Goal: Information Seeking & Learning: Understand process/instructions

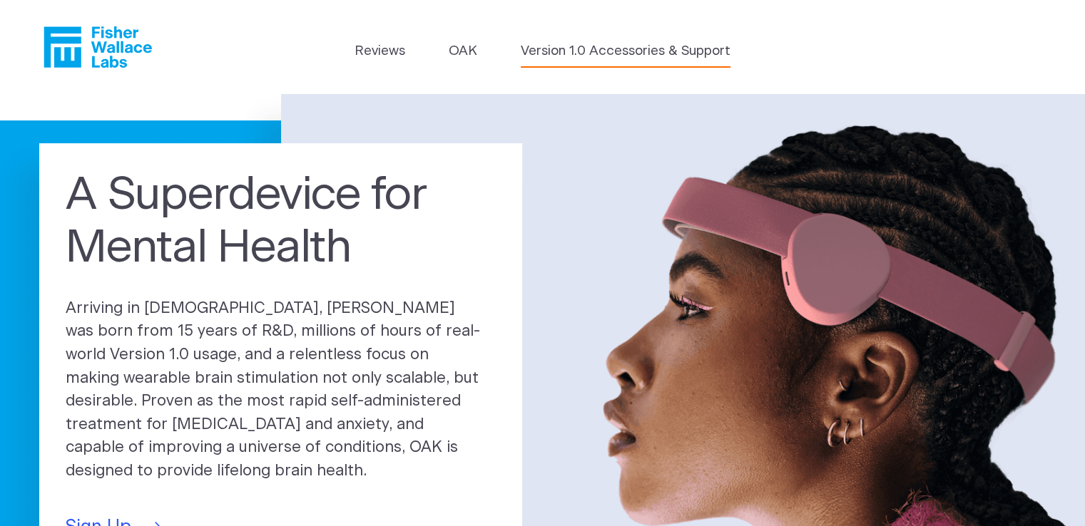
click at [612, 58] on link "Version 1.0 Accessories & Support" at bounding box center [626, 51] width 210 height 20
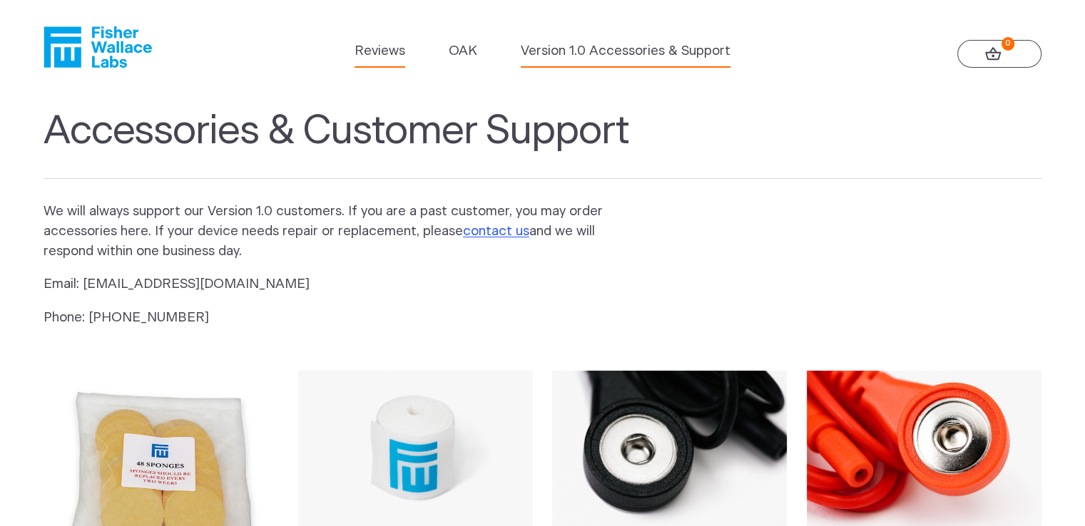
click at [381, 59] on link "Reviews" at bounding box center [379, 51] width 51 height 20
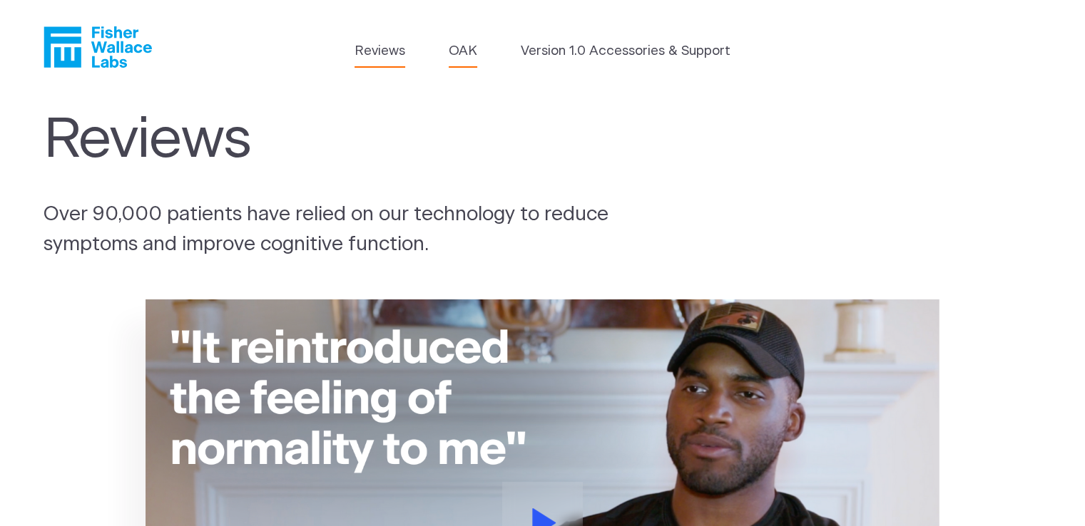
click at [471, 55] on link "OAK" at bounding box center [462, 51] width 29 height 20
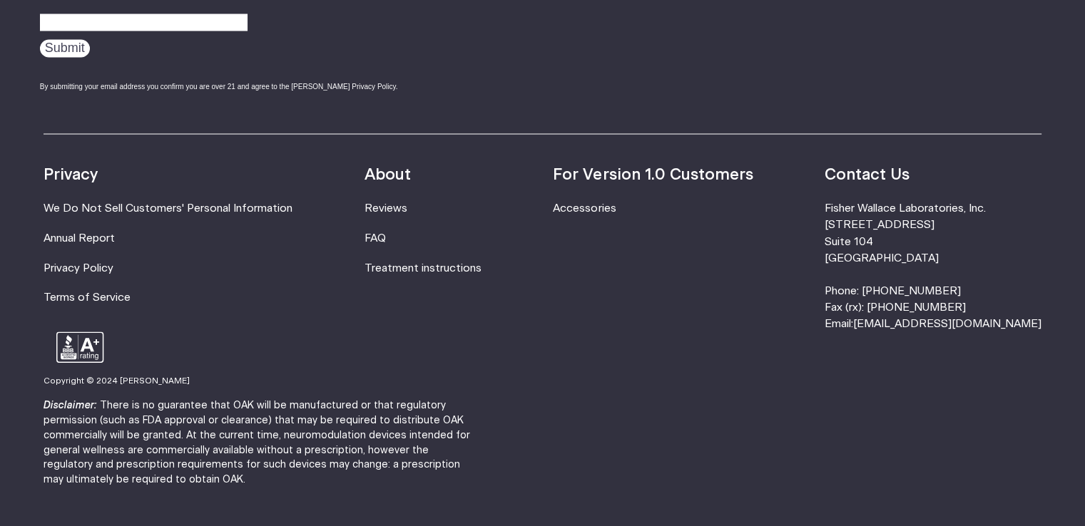
scroll to position [2570, 0]
click at [439, 266] on link "Treatment instructions" at bounding box center [422, 267] width 117 height 11
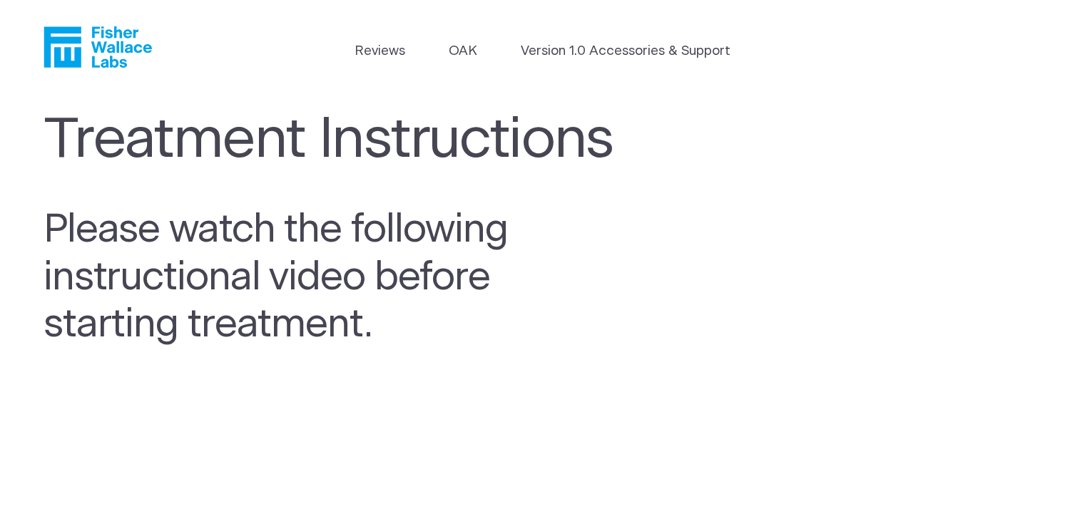
click at [84, 48] on icon "Fisher Wallace" at bounding box center [97, 46] width 108 height 41
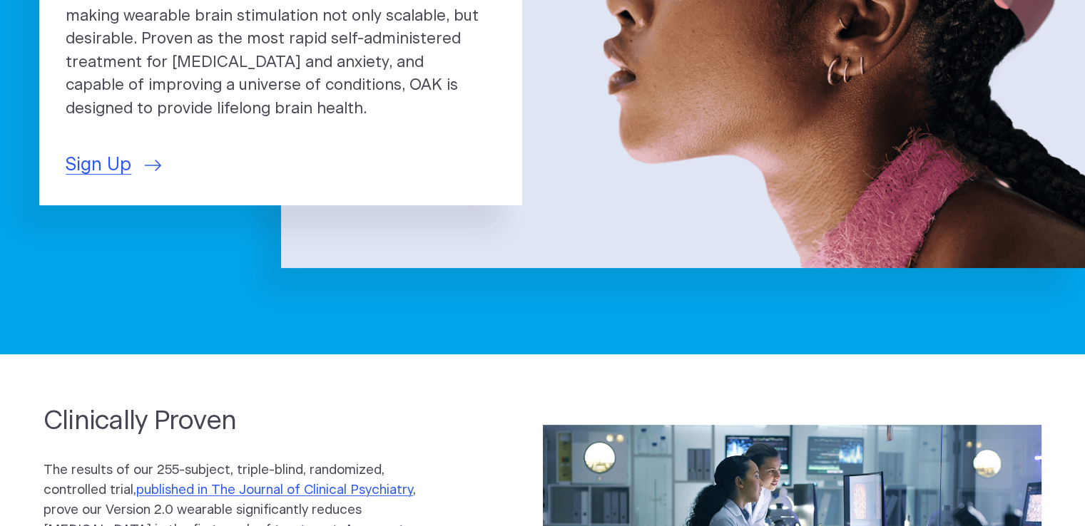
scroll to position [365, 0]
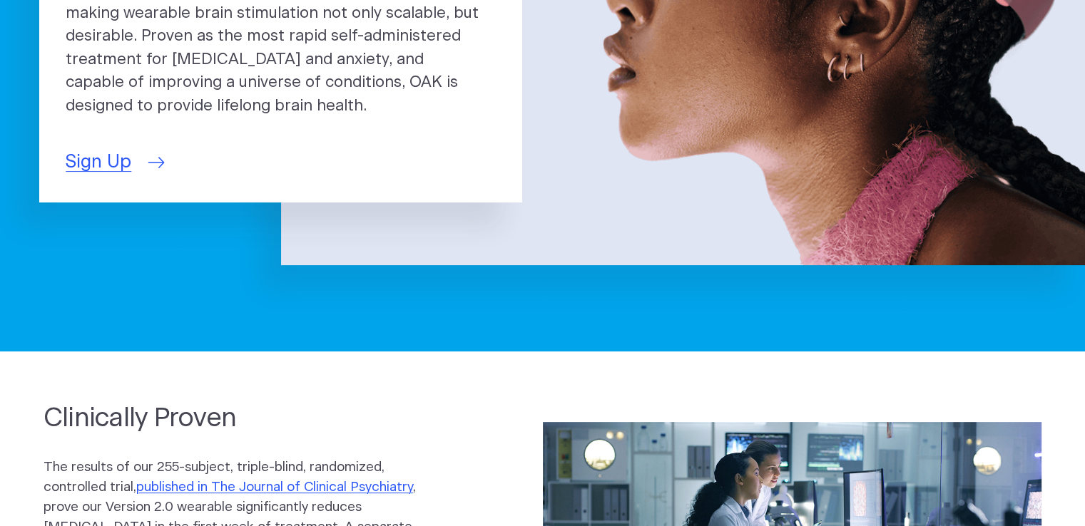
click at [138, 151] on link "Sign Up" at bounding box center [114, 162] width 96 height 27
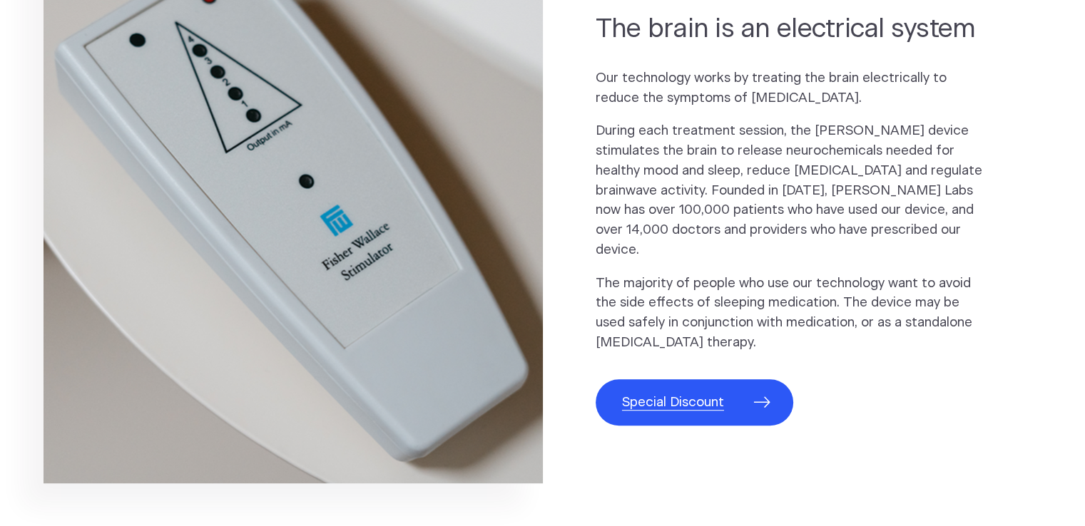
scroll to position [762, 0]
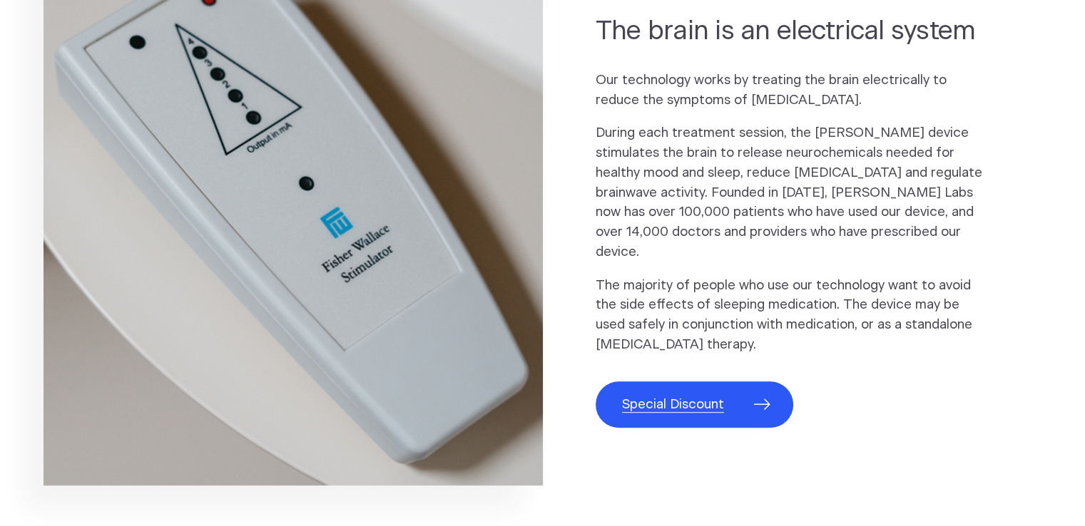
click at [735, 394] on link "Special Discount" at bounding box center [694, 404] width 198 height 46
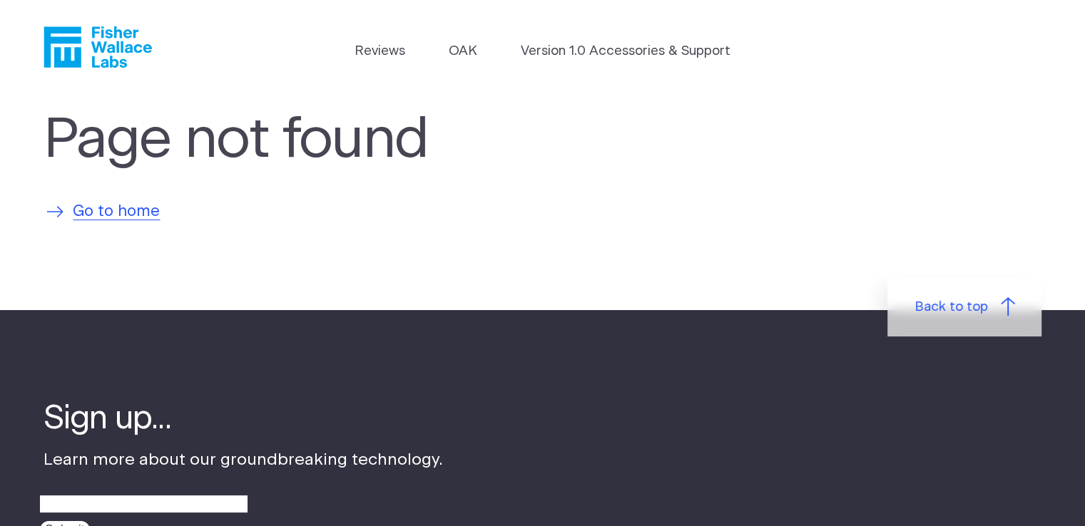
click at [111, 221] on span "Go to home" at bounding box center [116, 212] width 87 height 24
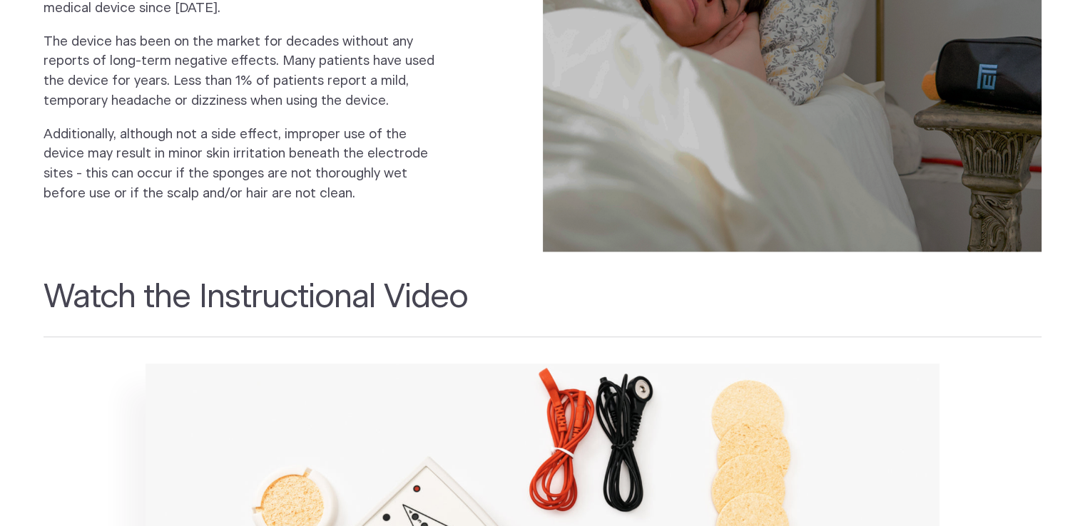
scroll to position [1631, 0]
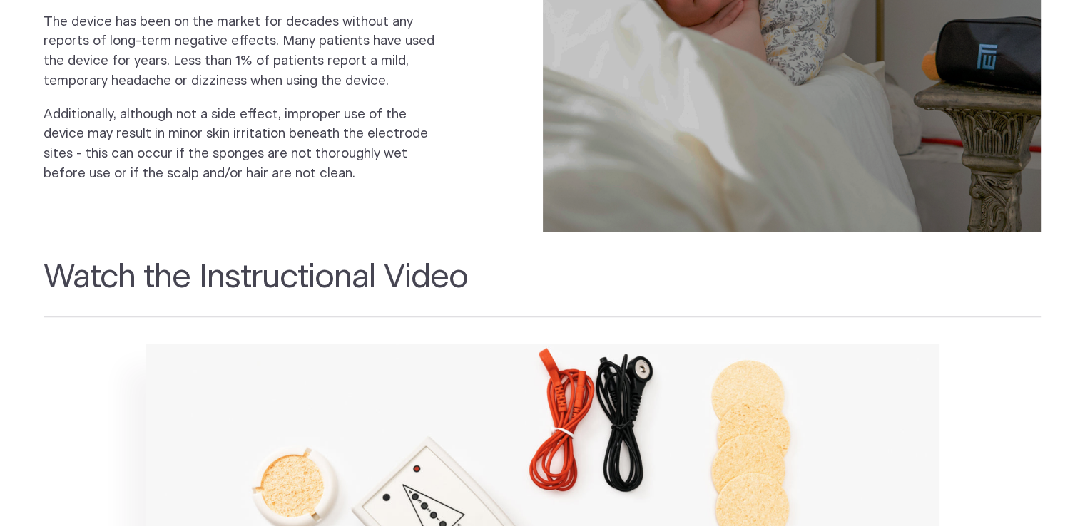
click at [632, 258] on h2 "Watch the Instructional Video" at bounding box center [542, 288] width 998 height 60
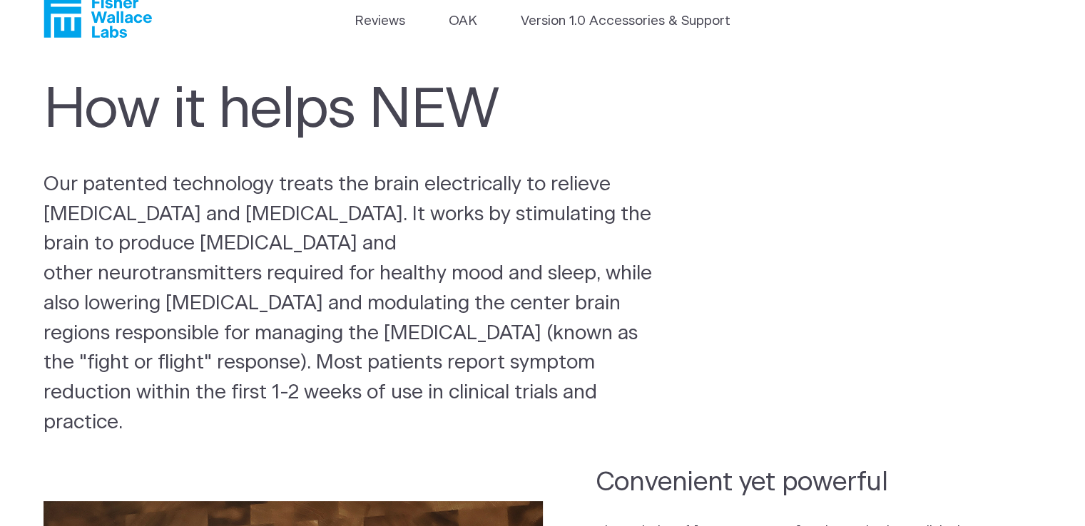
scroll to position [0, 0]
